Goal: Task Accomplishment & Management: Use online tool/utility

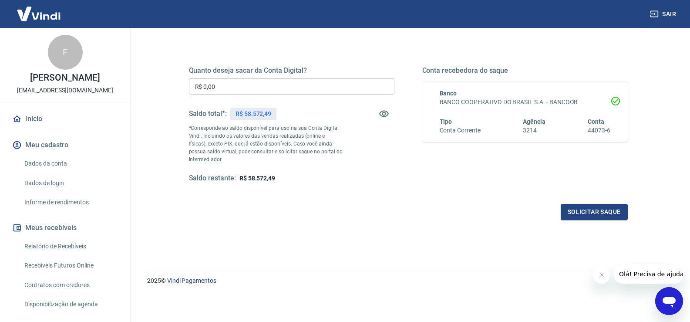
scroll to position [22, 0]
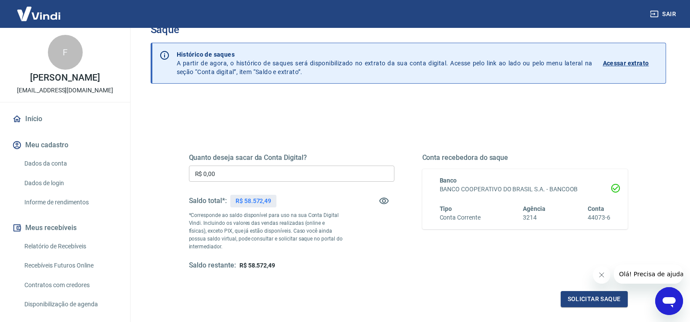
click at [262, 183] on div "Quanto deseja sacar da Conta Digital? R$ 0,00 ​ Saldo total*: R$ 58.572,49 *Cor…" at bounding box center [292, 211] width 206 height 117
click at [254, 168] on input "R$ 0,00" at bounding box center [292, 174] width 206 height 16
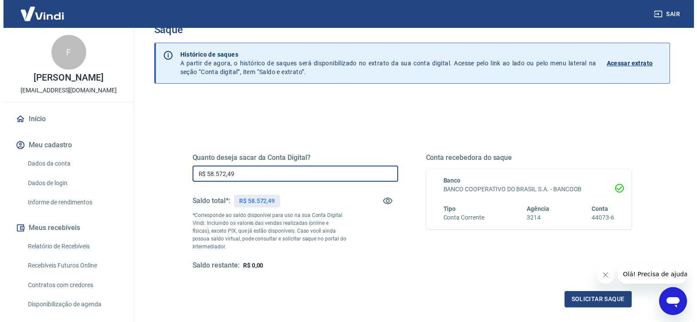
scroll to position [65, 0]
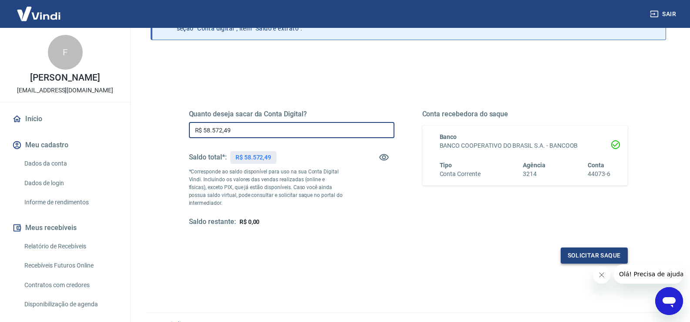
type input "R$ 58.572,49"
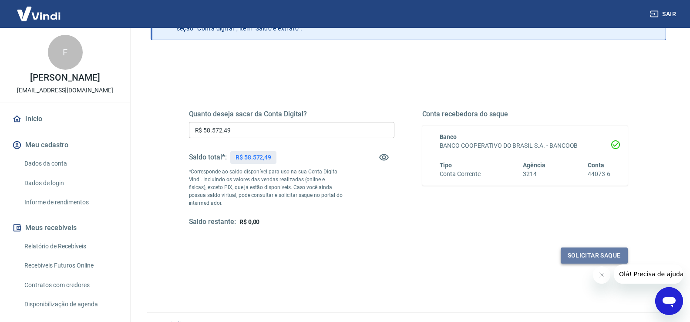
click at [607, 255] on button "Solicitar saque" at bounding box center [594, 255] width 67 height 16
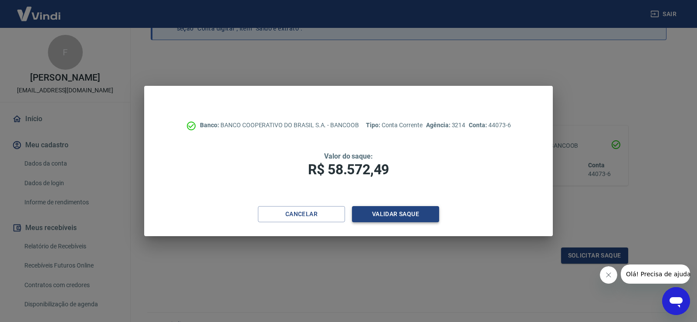
click at [395, 210] on button "Validar saque" at bounding box center [395, 214] width 87 height 16
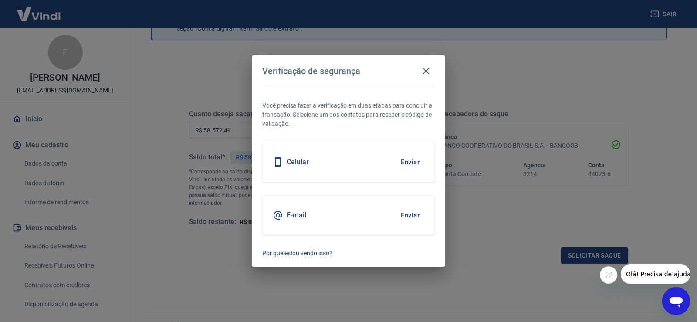
click at [404, 163] on button "Enviar" at bounding box center [410, 162] width 28 height 18
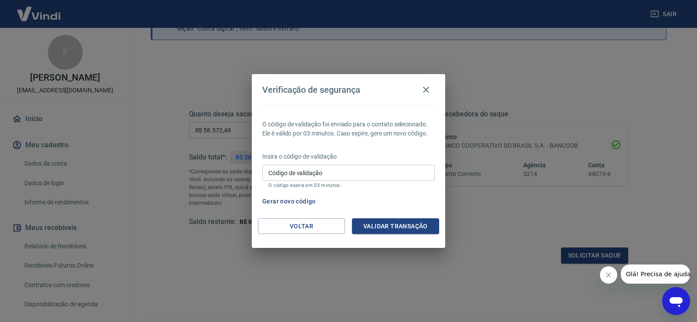
click at [346, 149] on div "O código de validação foi enviado para o contato selecionado. Ele é válido por …" at bounding box center [348, 161] width 193 height 113
drag, startPoint x: 344, startPoint y: 156, endPoint x: 255, endPoint y: 154, distance: 88.9
click at [255, 154] on div "O código de validação foi enviado para o contato selecionado. Ele é válido por …" at bounding box center [348, 161] width 193 height 113
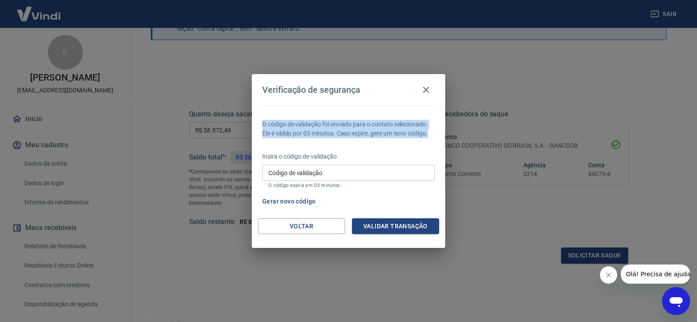
drag, startPoint x: 261, startPoint y: 123, endPoint x: 433, endPoint y: 133, distance: 172.8
click at [433, 133] on div "O código de validação foi enviado para o contato selecionado. Ele é válido por …" at bounding box center [348, 161] width 193 height 113
click at [433, 133] on p "O código de validação foi enviado para o contato selecionado. Ele é válido por …" at bounding box center [348, 129] width 173 height 18
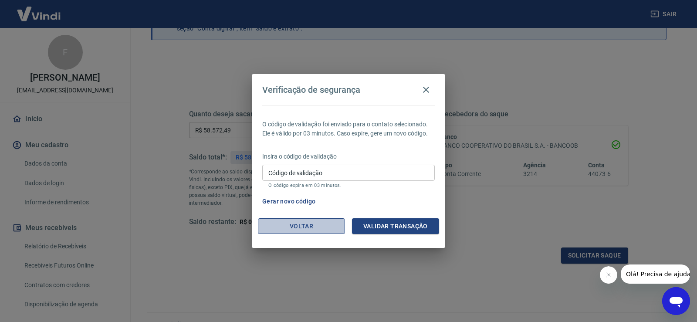
click at [322, 230] on button "Voltar" at bounding box center [301, 226] width 87 height 16
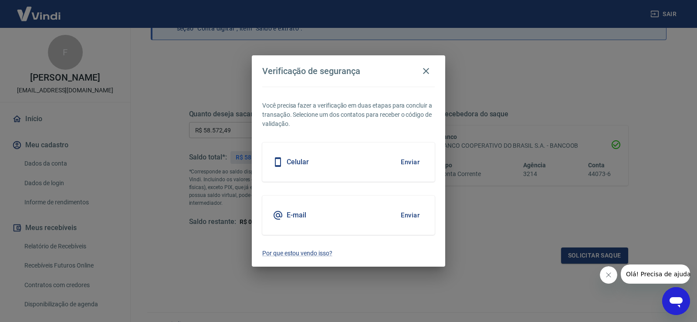
click at [393, 220] on div "E-mail Enviar" at bounding box center [348, 215] width 173 height 39
click at [404, 213] on button "Enviar" at bounding box center [410, 215] width 28 height 18
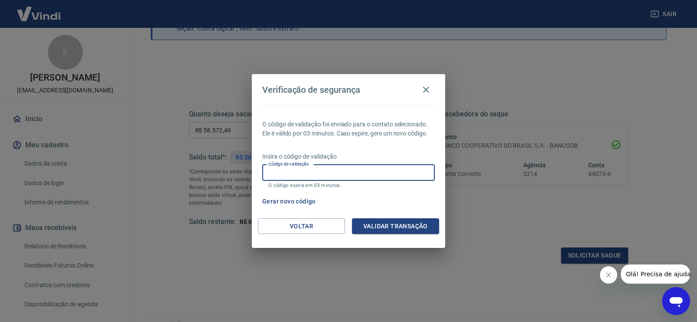
click at [303, 173] on input "Código de validação" at bounding box center [348, 173] width 173 height 16
type input "185836"
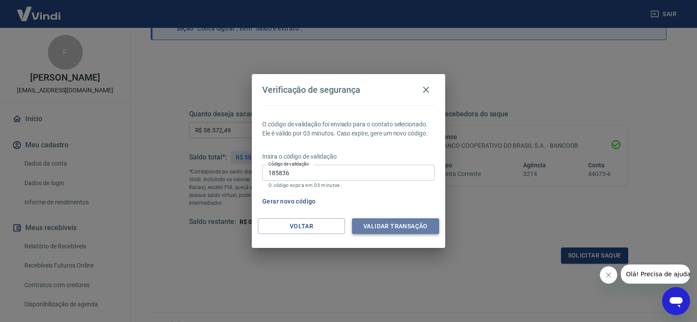
click at [424, 221] on button "Validar transação" at bounding box center [395, 226] width 87 height 16
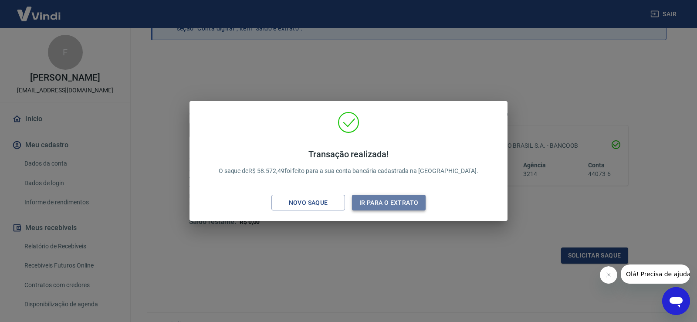
click at [376, 203] on button "Ir para o extrato" at bounding box center [389, 203] width 74 height 16
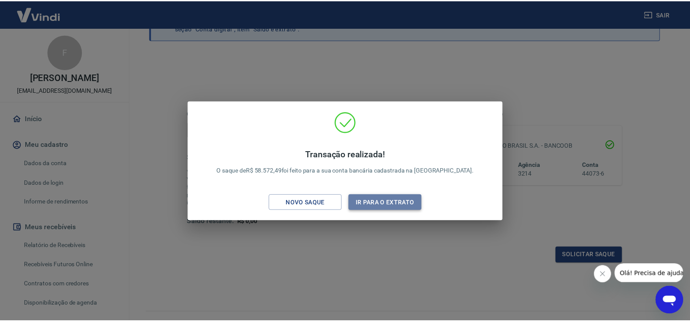
scroll to position [91, 0]
